Goal: Task Accomplishment & Management: Manage account settings

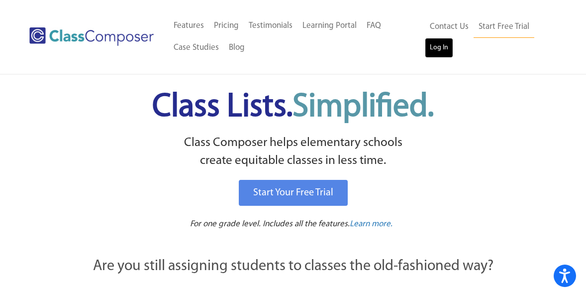
click at [446, 51] on link "Log In" at bounding box center [439, 48] width 28 height 20
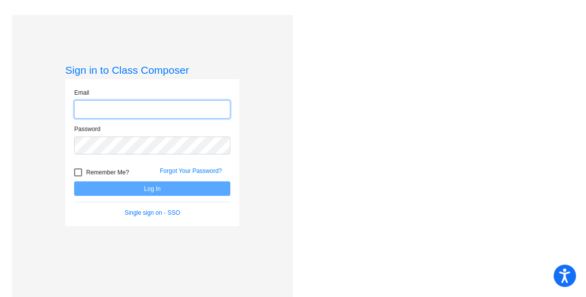
type input "kristin_fay@waylandps.org"
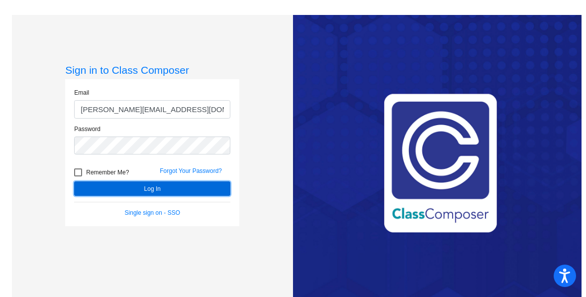
click at [185, 190] on button "Log In" at bounding box center [152, 188] width 156 height 14
